Goal: Task Accomplishment & Management: Manage account settings

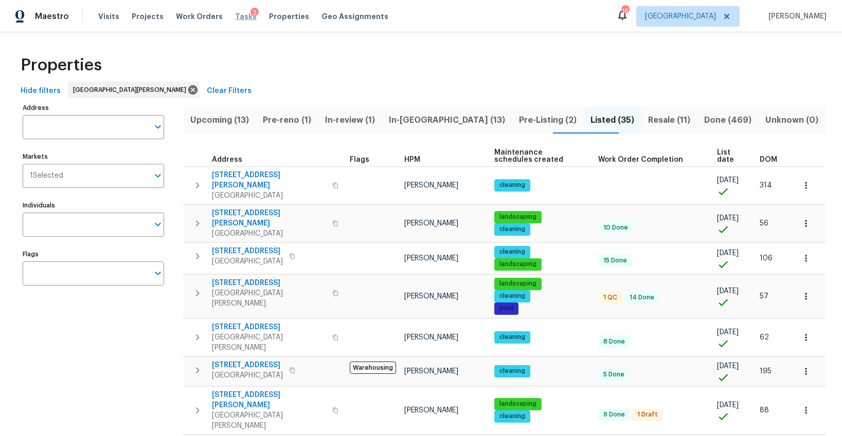
click at [235, 15] on span "Tasks" at bounding box center [246, 16] width 22 height 7
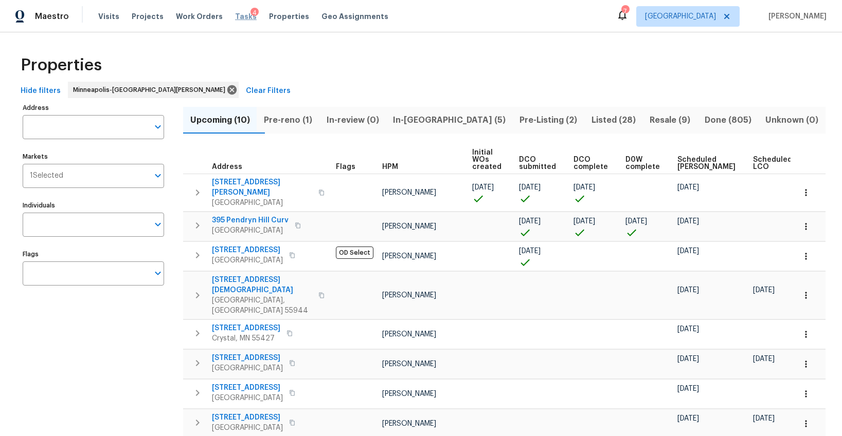
click at [237, 17] on span "Tasks" at bounding box center [246, 16] width 22 height 7
